Goal: Task Accomplishment & Management: Manage account settings

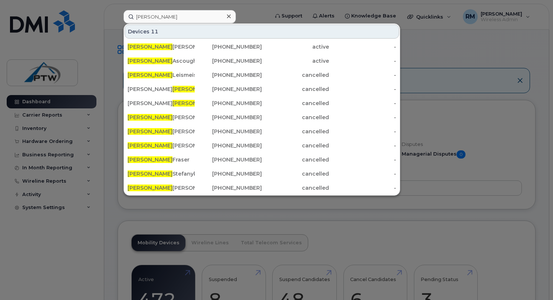
drag, startPoint x: 177, startPoint y: 16, endPoint x: 107, endPoint y: 12, distance: 70.7
click at [118, 12] on div "kyle Devices 11 Kyle Parker 306-209-5905 active - Kyle Ascough 780-214-3448 act…" at bounding box center [194, 16] width 153 height 13
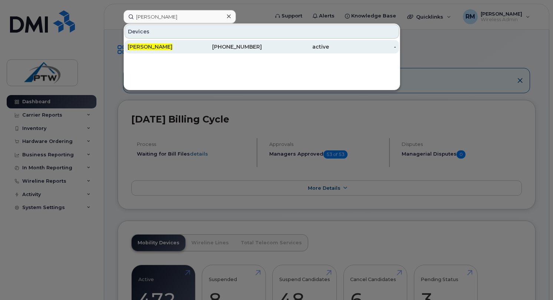
type input "geoff walker"
click at [140, 47] on span "[PERSON_NAME]" at bounding box center [150, 46] width 45 height 7
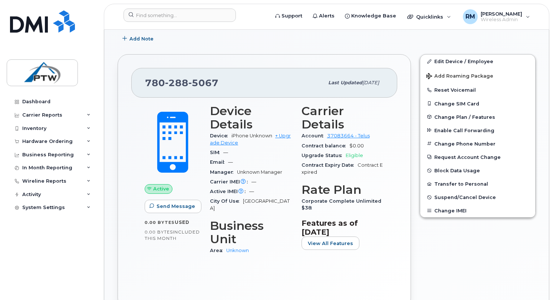
scroll to position [154, 0]
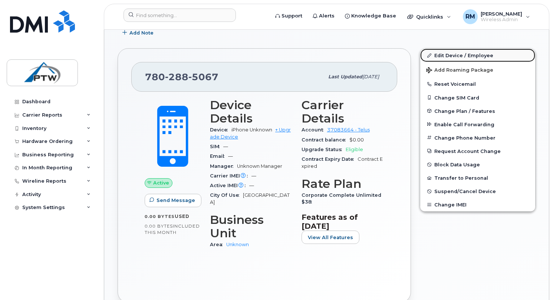
click at [446, 57] on link "Edit Device / Employee" at bounding box center [478, 55] width 115 height 13
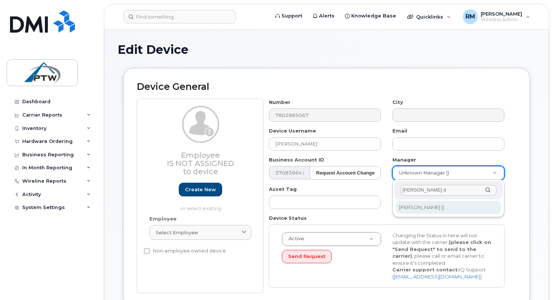
type input "dean d"
type input "3354"
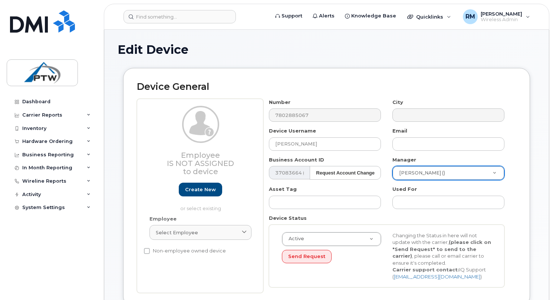
scroll to position [0, 0]
click at [396, 147] on input "text" at bounding box center [449, 143] width 112 height 13
click at [390, 180] on div "Manager Dean Dreidger () 3354" at bounding box center [449, 168] width 124 height 24
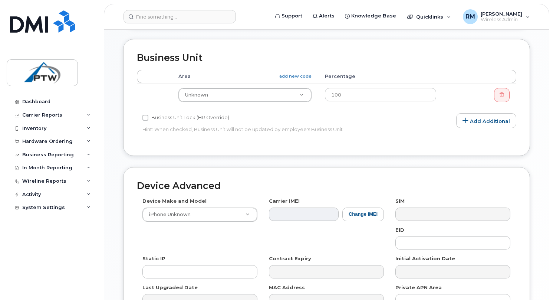
scroll to position [282, 0]
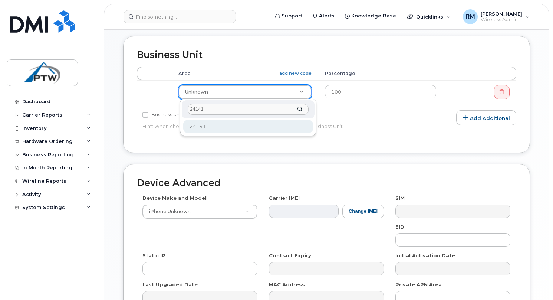
type input "24141"
type input "4208154"
type input "24141"
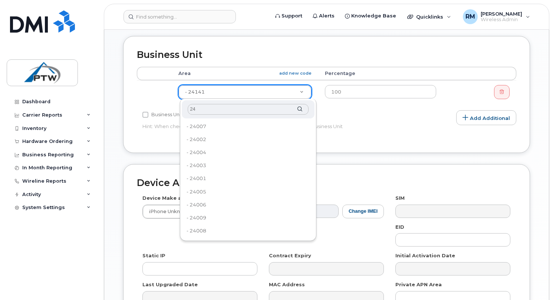
type input "2"
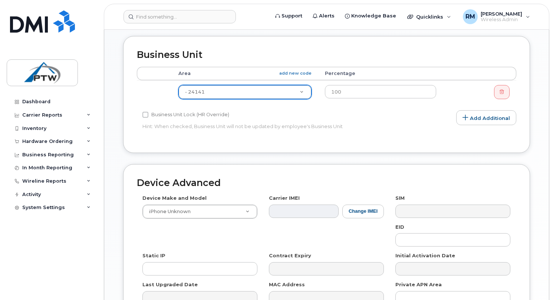
scroll to position [367, 0]
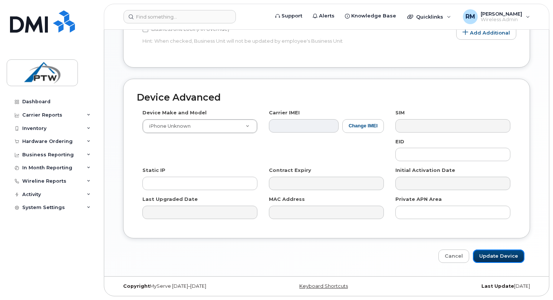
drag, startPoint x: 503, startPoint y: 259, endPoint x: 474, endPoint y: 242, distance: 33.9
click at [503, 259] on input "Update Device" at bounding box center [499, 256] width 52 height 14
type input "Saving..."
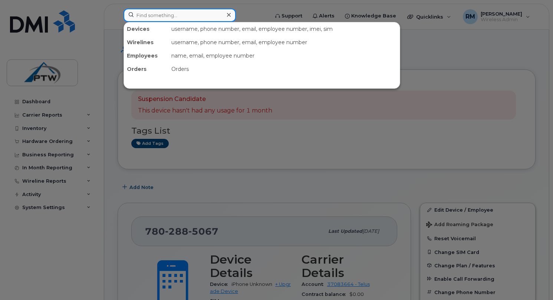
click at [194, 16] on input at bounding box center [180, 15] width 112 height 13
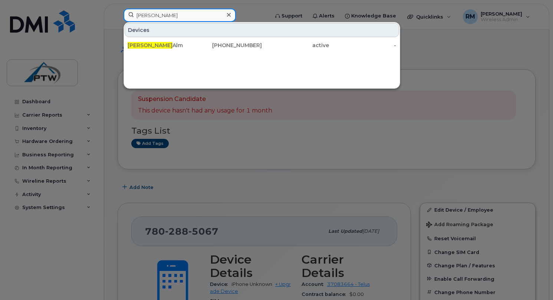
type input "sarah"
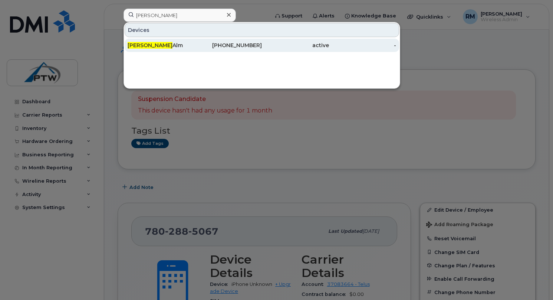
click at [168, 42] on div "Sarah Alm" at bounding box center [161, 45] width 67 height 7
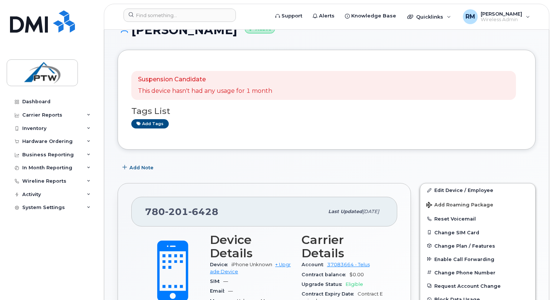
scroll to position [5, 0]
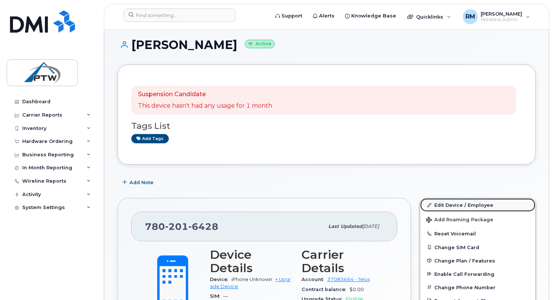
click at [435, 202] on link "Edit Device / Employee" at bounding box center [478, 204] width 115 height 13
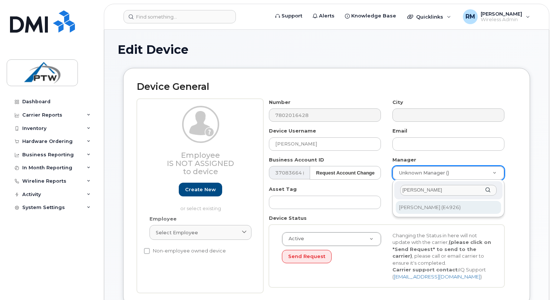
type input "rodney"
type input "3333"
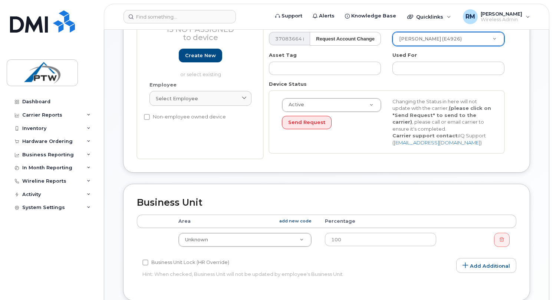
scroll to position [137, 0]
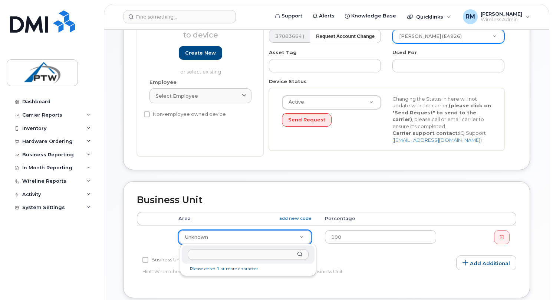
type input "1"
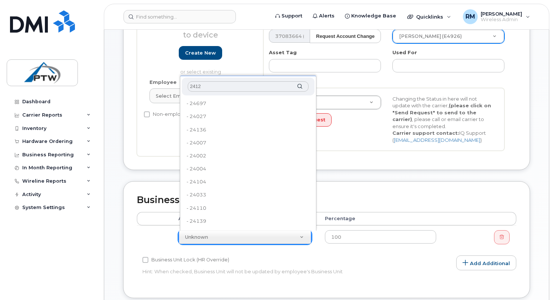
type input "24127"
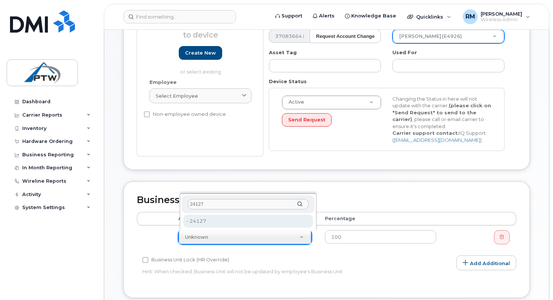
type input "4208145"
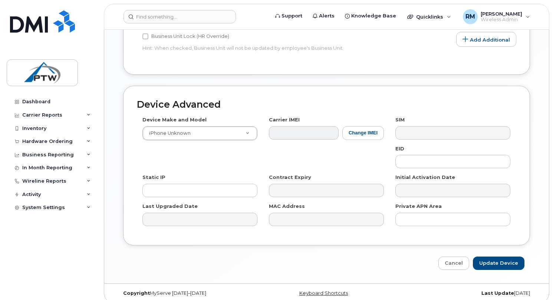
scroll to position [367, 0]
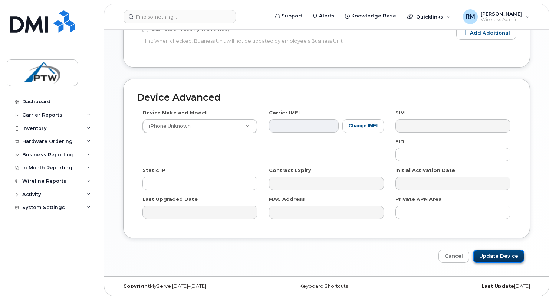
click at [492, 257] on input "Update Device" at bounding box center [499, 256] width 52 height 14
type input "Saving..."
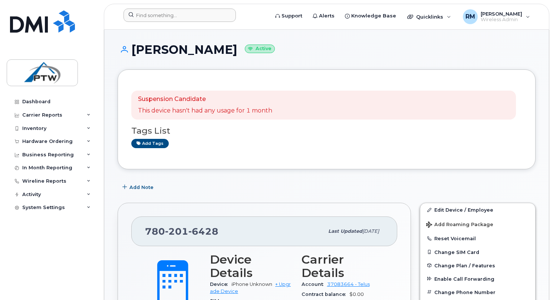
drag, startPoint x: 164, startPoint y: 23, endPoint x: 167, endPoint y: 12, distance: 11.4
click at [166, 19] on div at bounding box center [194, 17] width 153 height 16
click at [167, 13] on input at bounding box center [180, 15] width 112 height 13
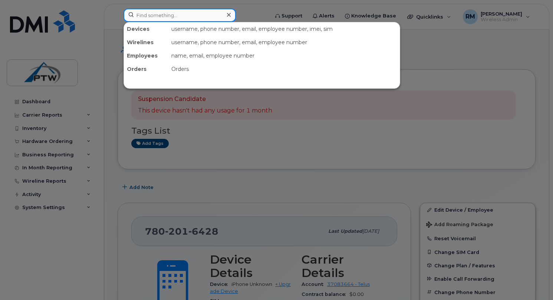
paste input "Sparecell Hotspot Ftstjohn"
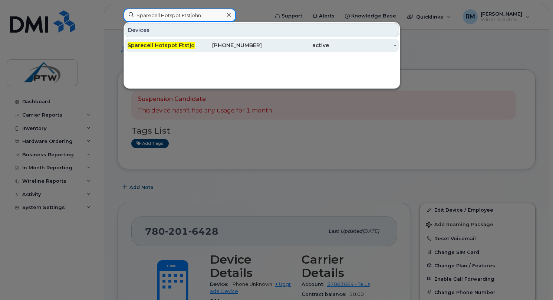
type input "Sparecell Hotspot Ftstjohn"
click at [166, 45] on span "Sparecell Hotspot Ftstjohn" at bounding box center [165, 45] width 75 height 7
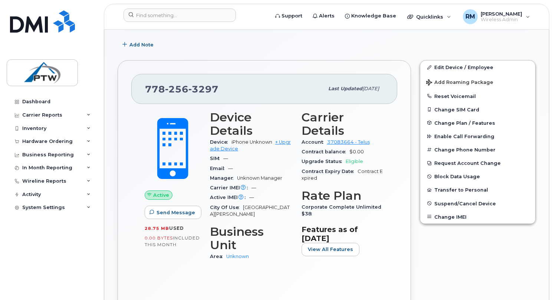
scroll to position [112, 0]
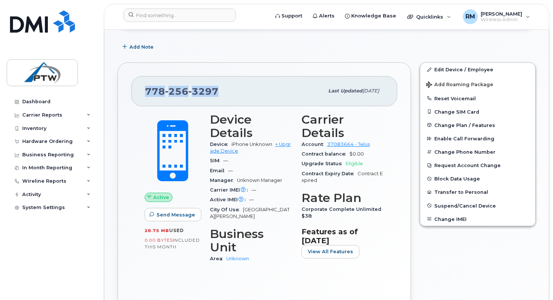
drag, startPoint x: 218, startPoint y: 89, endPoint x: 139, endPoint y: 86, distance: 78.7
click at [139, 86] on div "[PHONE_NUMBER] Last updated [DATE]" at bounding box center [264, 91] width 266 height 30
copy span "778 256 3297"
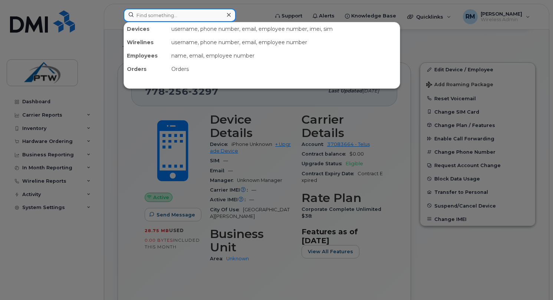
click at [203, 14] on input at bounding box center [180, 15] width 112 height 13
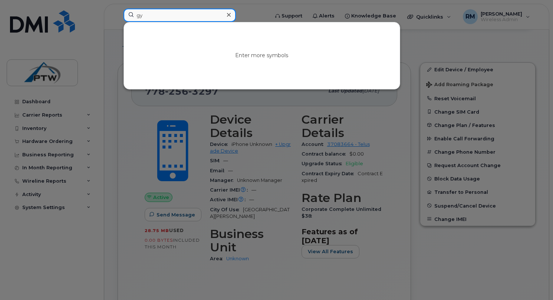
type input "g"
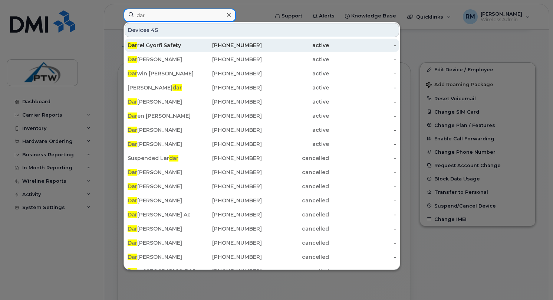
type input "dar"
click at [195, 40] on div "Dar rel Gyorfi Safety" at bounding box center [228, 45] width 67 height 13
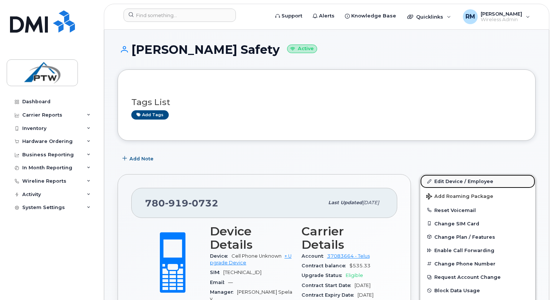
click at [445, 183] on link "Edit Device / Employee" at bounding box center [478, 180] width 115 height 13
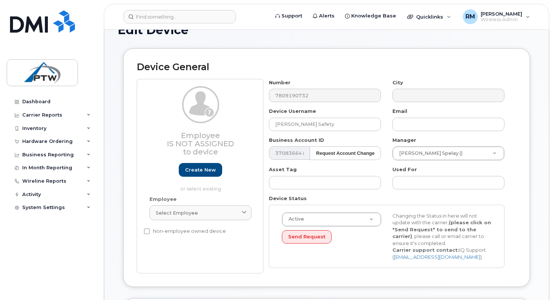
scroll to position [20, 0]
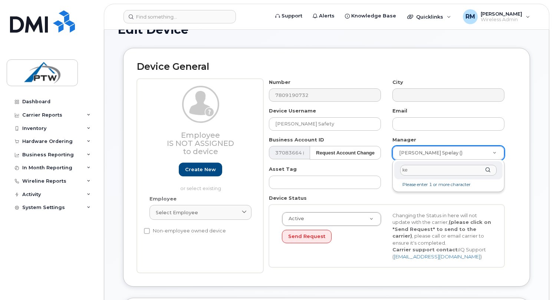
type input "k"
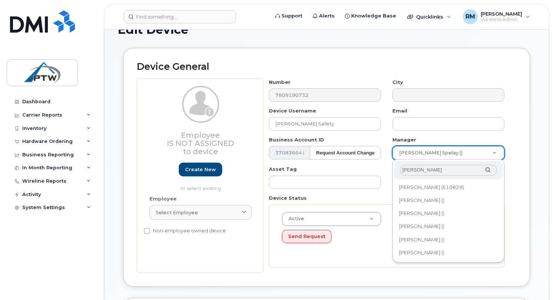
type input "[PERSON_NAME]"
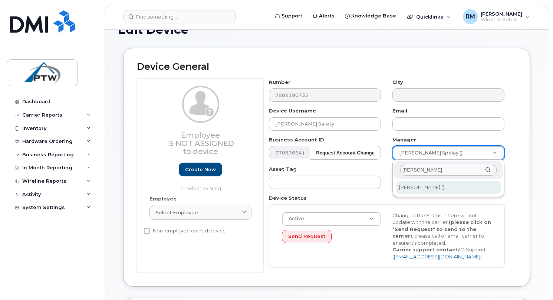
type input "872768"
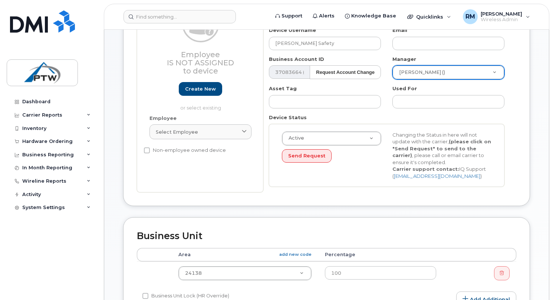
scroll to position [105, 0]
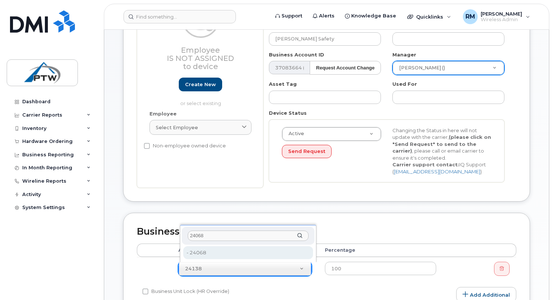
type input "24068"
type input "4208181"
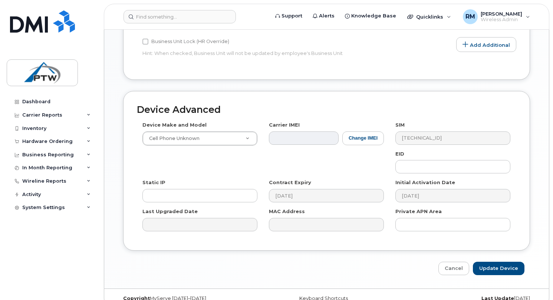
scroll to position [367, 0]
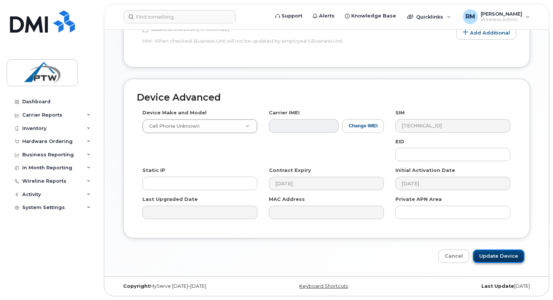
click at [490, 255] on input "Update Device" at bounding box center [499, 256] width 52 height 14
type input "Saving..."
